Goal: Task Accomplishment & Management: Complete application form

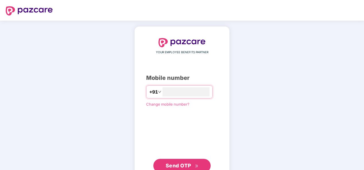
type input "**********"
click at [177, 164] on span "Send OTP" at bounding box center [177, 166] width 25 height 6
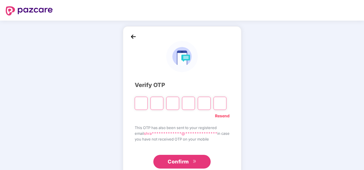
type input "*"
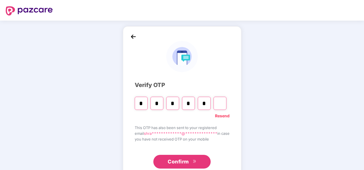
type input "*"
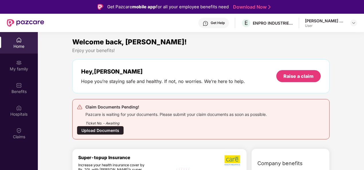
click at [114, 128] on div "Upload Documents" at bounding box center [100, 130] width 47 height 9
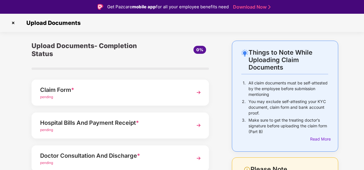
click at [222, 42] on div "Upload Documents- Completion Status 0% Claim Form * pending Hospital Bills And …" at bounding box center [120, 158] width 206 height 234
click at [199, 92] on img at bounding box center [198, 92] width 10 height 10
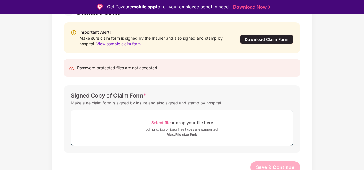
scroll to position [56, 0]
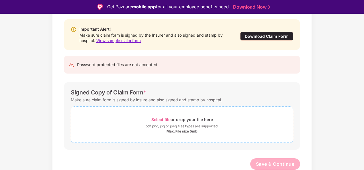
click at [157, 120] on span "Select file" at bounding box center [160, 119] width 19 height 5
click at [159, 118] on span "Select file" at bounding box center [160, 119] width 19 height 5
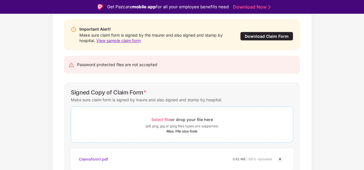
scroll to position [84, 0]
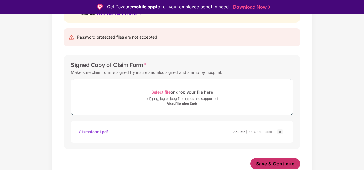
click at [267, 164] on span "Save & Continue" at bounding box center [275, 164] width 39 height 6
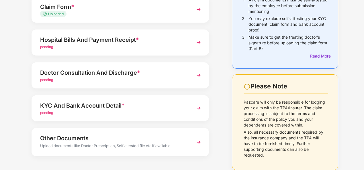
scroll to position [68, 0]
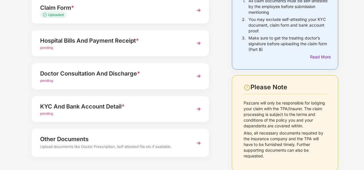
click at [200, 44] on img at bounding box center [198, 43] width 10 height 10
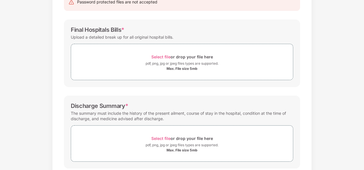
scroll to position [0, 0]
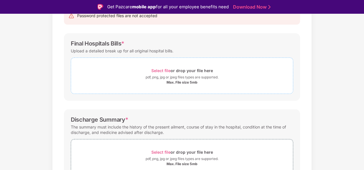
click at [163, 69] on span "Select file" at bounding box center [160, 70] width 19 height 5
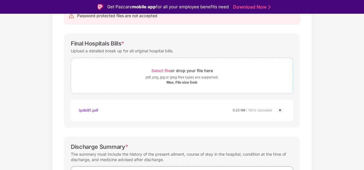
click at [165, 71] on span "Select file" at bounding box center [160, 70] width 19 height 5
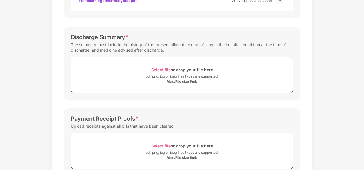
scroll to position [219, 0]
click at [165, 69] on span "Select file" at bounding box center [160, 69] width 19 height 5
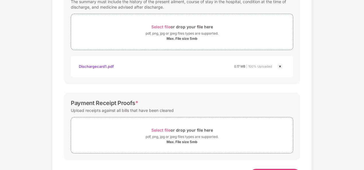
scroll to position [286, 0]
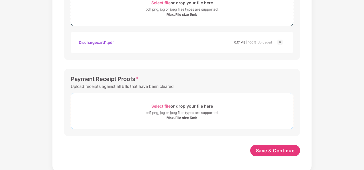
click at [158, 105] on span "Select file" at bounding box center [160, 106] width 19 height 5
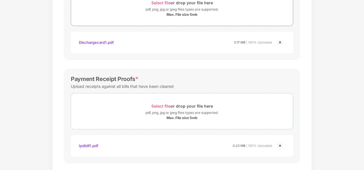
click at [162, 104] on span "Select file" at bounding box center [160, 106] width 19 height 5
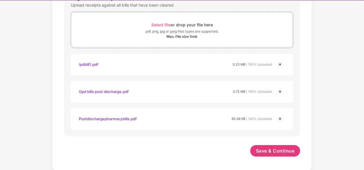
scroll to position [14, 0]
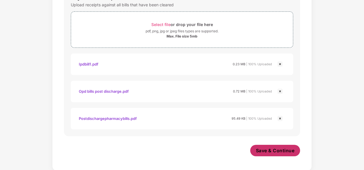
click at [265, 149] on span "Save & Continue" at bounding box center [275, 150] width 39 height 6
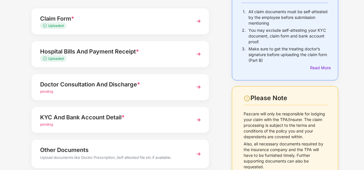
scroll to position [58, 0]
click at [64, 86] on div "Doctor Consultation And Discharge *" at bounding box center [113, 84] width 147 height 9
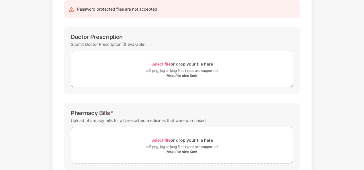
scroll to position [61, 0]
click at [163, 62] on span "Select file" at bounding box center [160, 64] width 19 height 5
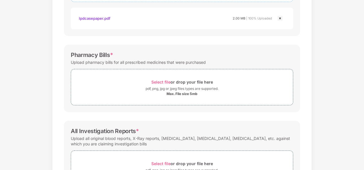
scroll to position [147, 0]
click at [161, 80] on span "Select file" at bounding box center [160, 81] width 19 height 5
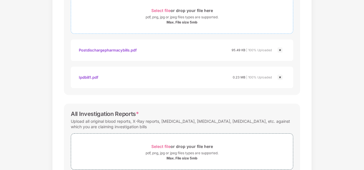
scroll to position [258, 0]
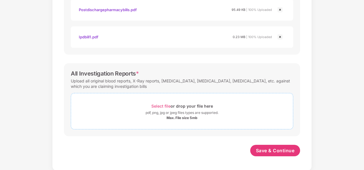
click at [159, 105] on span "Select file" at bounding box center [160, 106] width 19 height 5
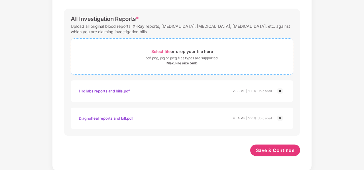
scroll to position [313, 0]
click at [271, 151] on span "Save & Continue" at bounding box center [275, 150] width 39 height 6
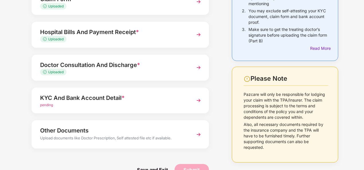
scroll to position [91, 0]
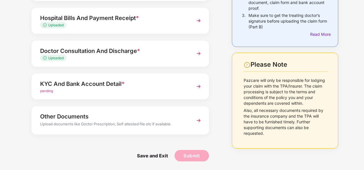
click at [198, 88] on img at bounding box center [198, 86] width 10 height 10
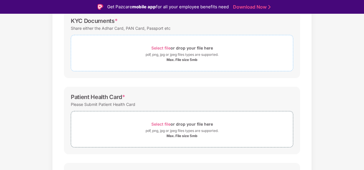
click at [160, 47] on span "Select file" at bounding box center [160, 48] width 19 height 5
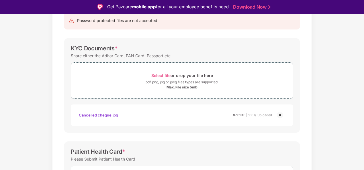
scroll to position [69, 0]
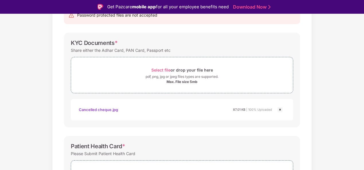
click at [280, 108] on img at bounding box center [279, 109] width 7 height 7
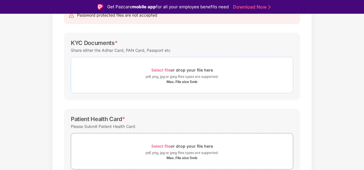
click at [162, 69] on span "Select file" at bounding box center [160, 70] width 19 height 5
click at [161, 69] on span "Select file" at bounding box center [160, 70] width 19 height 5
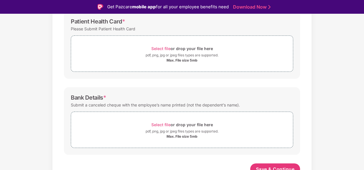
scroll to position [194, 0]
click at [161, 123] on span "Select file" at bounding box center [160, 124] width 19 height 5
click at [162, 48] on span "Select file" at bounding box center [160, 48] width 19 height 5
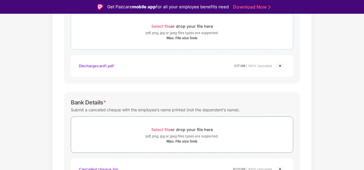
scroll to position [220, 0]
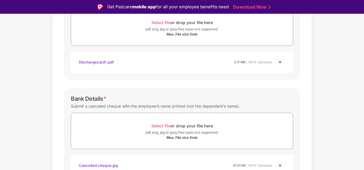
drag, startPoint x: -1, startPoint y: 67, endPoint x: 0, endPoint y: 84, distance: 17.5
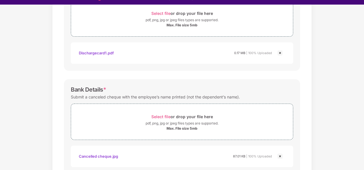
scroll to position [14, 0]
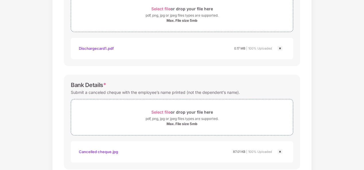
drag, startPoint x: 0, startPoint y: 84, endPoint x: 278, endPoint y: 152, distance: 286.2
click at [278, 152] on img at bounding box center [279, 151] width 7 height 7
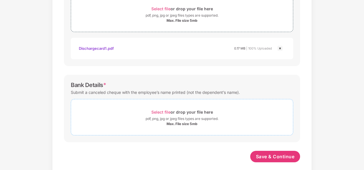
click at [157, 110] on span "Select file" at bounding box center [160, 112] width 19 height 5
click at [159, 111] on span "Select file" at bounding box center [160, 112] width 19 height 5
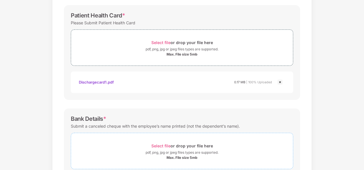
scroll to position [183, 0]
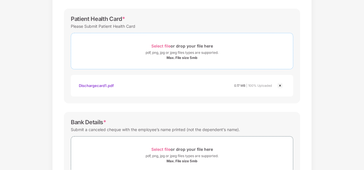
click at [161, 46] on span "Select file" at bounding box center [160, 46] width 19 height 5
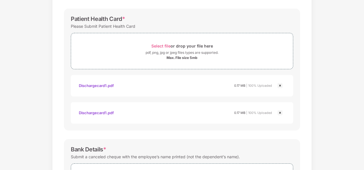
click at [278, 112] on img at bounding box center [279, 112] width 7 height 7
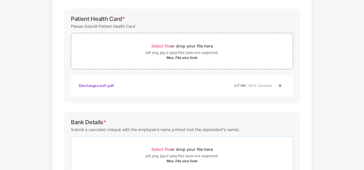
scroll to position [253, 0]
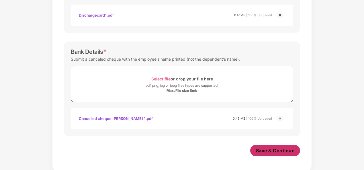
click at [281, 150] on span "Save & Continue" at bounding box center [275, 150] width 39 height 6
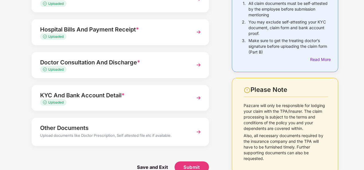
scroll to position [77, 0]
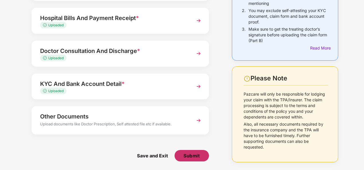
click at [187, 156] on span "Submit" at bounding box center [191, 156] width 16 height 6
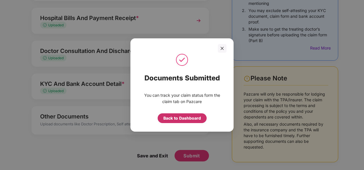
click at [180, 120] on div "Back to Dashboard" at bounding box center [181, 118] width 37 height 6
